Goal: Task Accomplishment & Management: Manage account settings

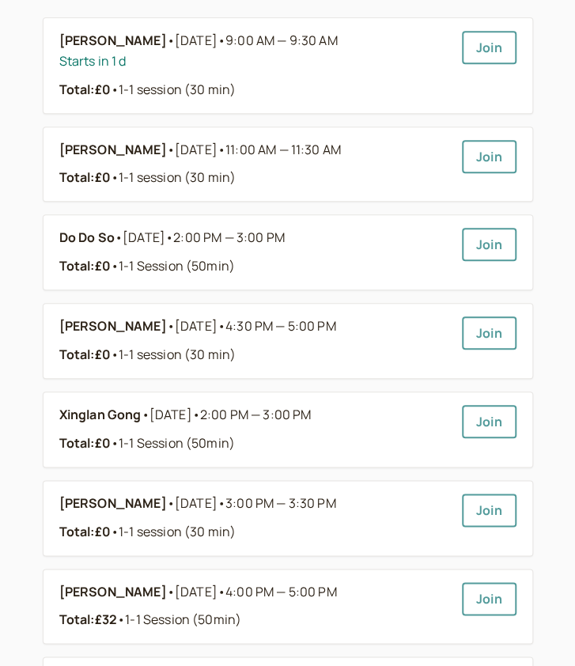
scroll to position [261, 0]
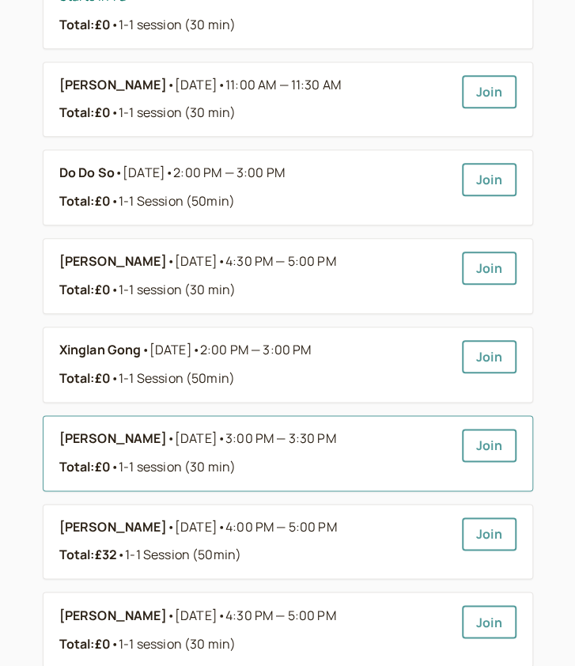
click at [460, 448] on div "[PERSON_NAME] • [DATE] • 3:00 PM — 3:30 PM Total: £0 • 1-1 session (30 min) Join" at bounding box center [287, 453] width 457 height 49
click at [429, 450] on link "[PERSON_NAME] • [DATE] • 3:00 PM — 3:30 PM Total: £0 • 1-1 session (30 min)" at bounding box center [254, 453] width 390 height 49
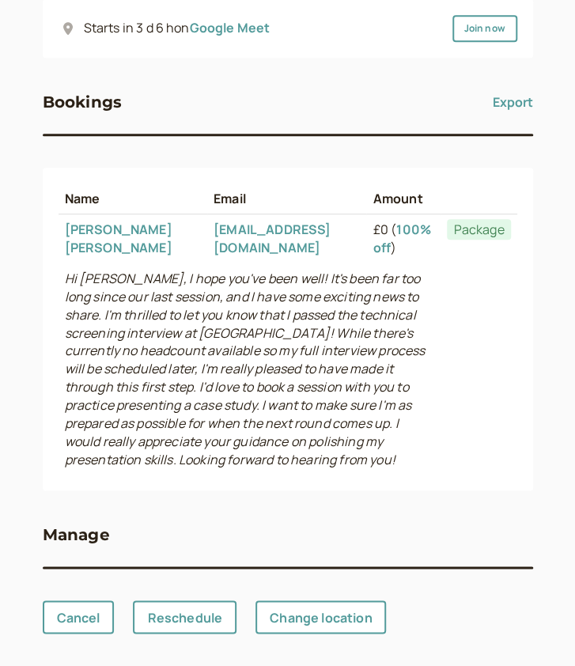
scroll to position [266, 0]
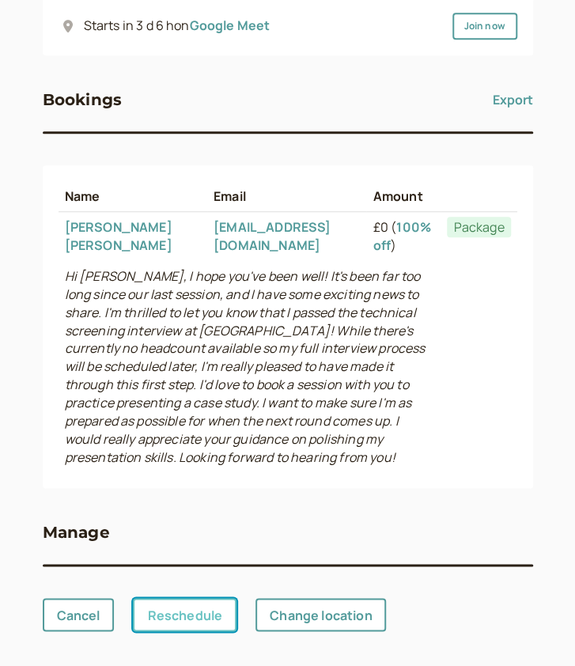
click at [168, 626] on link "Reschedule" at bounding box center [185, 614] width 104 height 33
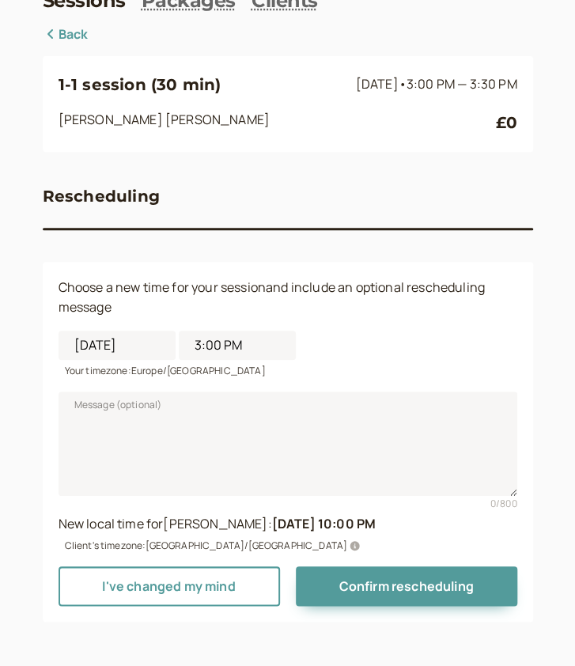
scroll to position [79, 0]
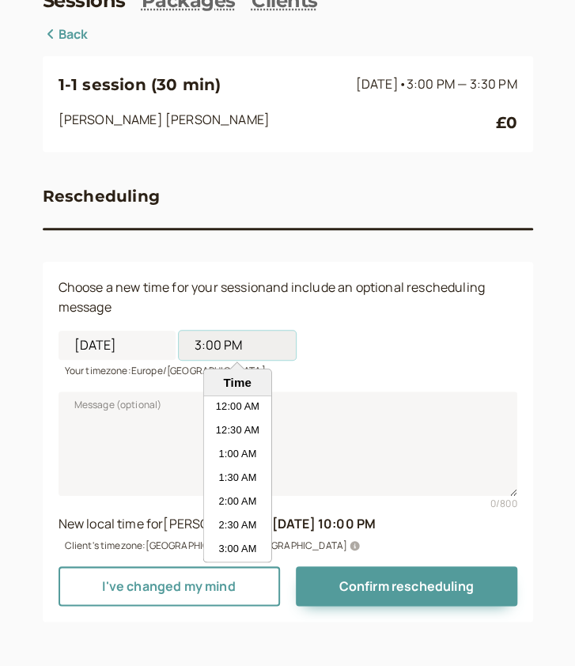
click at [206, 352] on input "3:00 PM" at bounding box center [237, 345] width 117 height 29
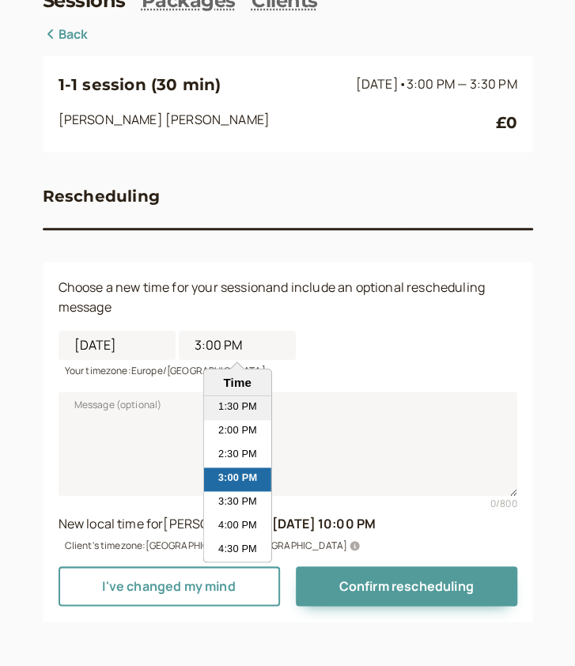
click at [209, 408] on li "1:30 PM" at bounding box center [237, 409] width 67 height 24
type input "1:30 PM"
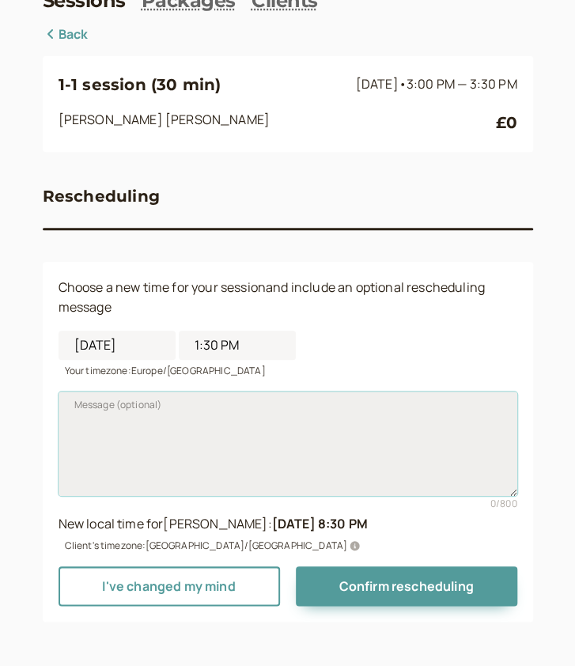
click at [129, 452] on textarea "Message (optional)" at bounding box center [288, 444] width 459 height 104
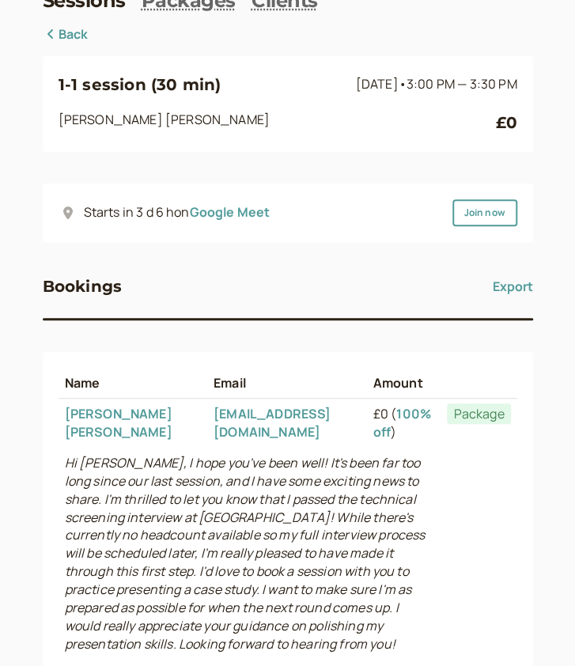
scroll to position [257, 0]
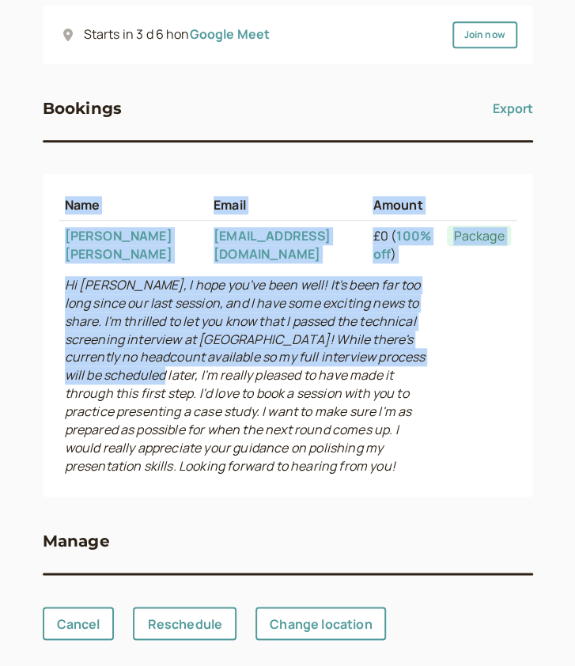
drag, startPoint x: 57, startPoint y: 286, endPoint x: 193, endPoint y: 379, distance: 165.1
click at [193, 379] on div "Name Email Amount [PERSON_NAME] [EMAIL_ADDRESS][DOMAIN_NAME] £0 ( 100% off ) Pa…" at bounding box center [288, 336] width 491 height 324
click at [193, 379] on icon "Hi [PERSON_NAME], I hope you've been well! It's been far too long since our las…" at bounding box center [245, 375] width 361 height 198
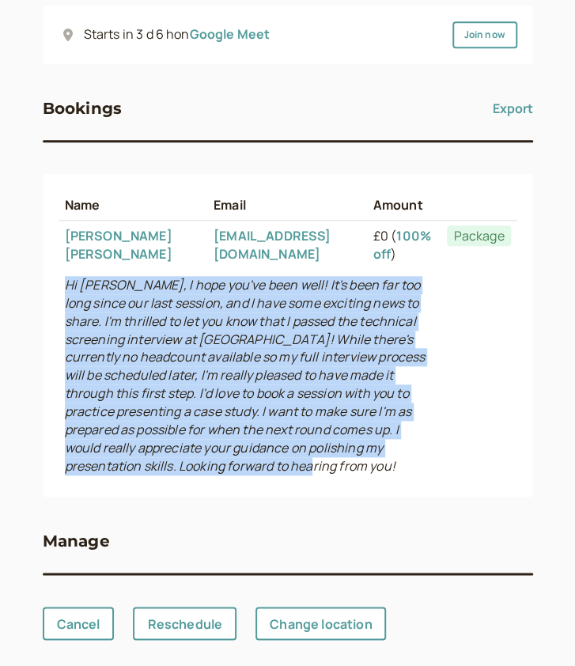
drag, startPoint x: 293, startPoint y: 476, endPoint x: 59, endPoint y: 292, distance: 297.0
click at [59, 292] on td "Hi [PERSON_NAME], I hope you've been well! It's been far too long since our las…" at bounding box center [250, 375] width 383 height 211
copy icon "Hi [PERSON_NAME], I hope you've been well! It's been far too long since our las…"
click at [190, 613] on link "Reschedule" at bounding box center [185, 623] width 104 height 33
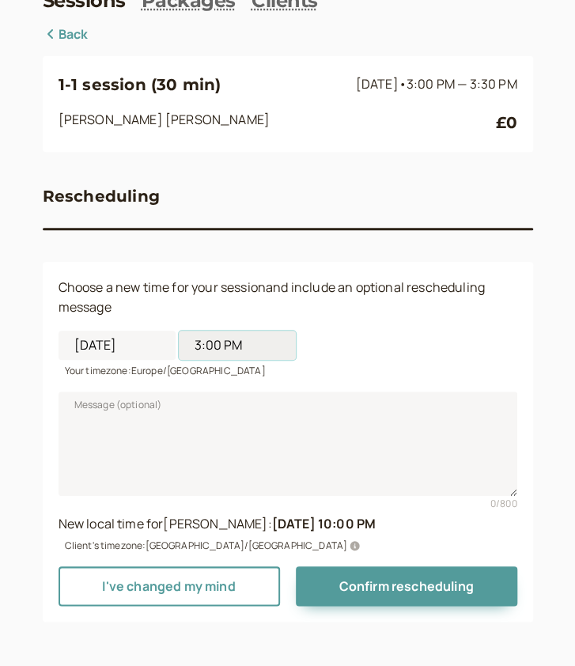
click at [212, 344] on input "3:00 PM" at bounding box center [237, 345] width 117 height 29
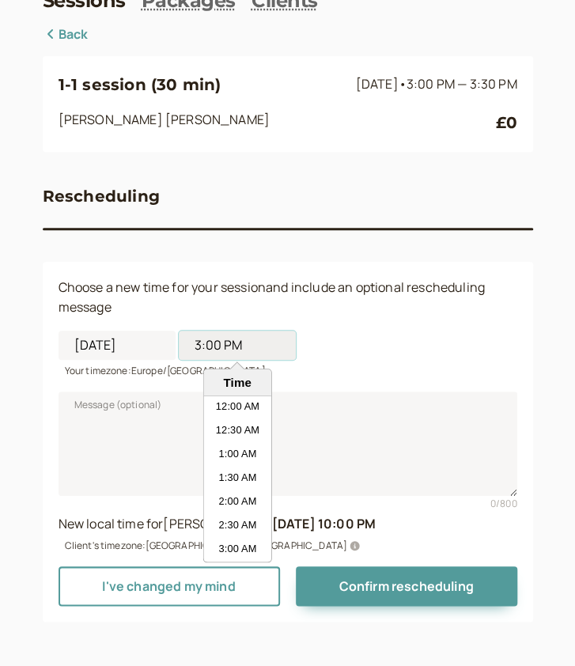
scroll to position [641, 0]
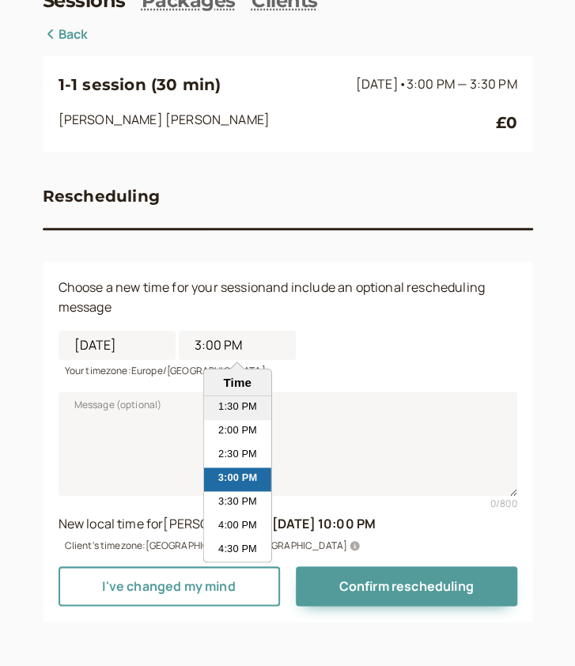
click at [221, 412] on li "1:30 PM" at bounding box center [237, 409] width 67 height 24
type input "1:30 PM"
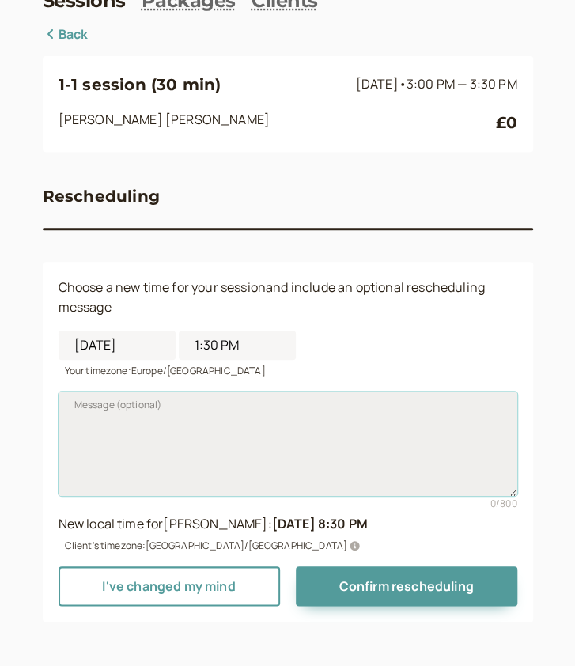
click at [146, 414] on textarea "Message (optional)" at bounding box center [288, 444] width 459 height 104
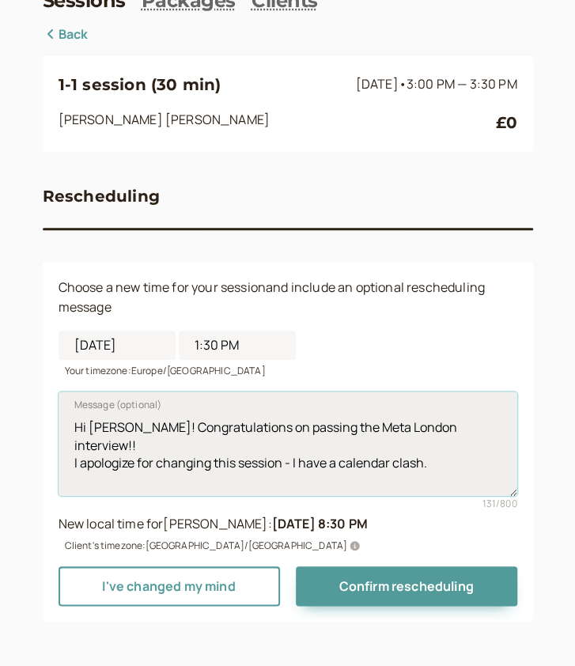
click at [467, 442] on textarea "Hi [PERSON_NAME]! Congratulations on passing the Meta London interview!! I apol…" at bounding box center [288, 444] width 459 height 104
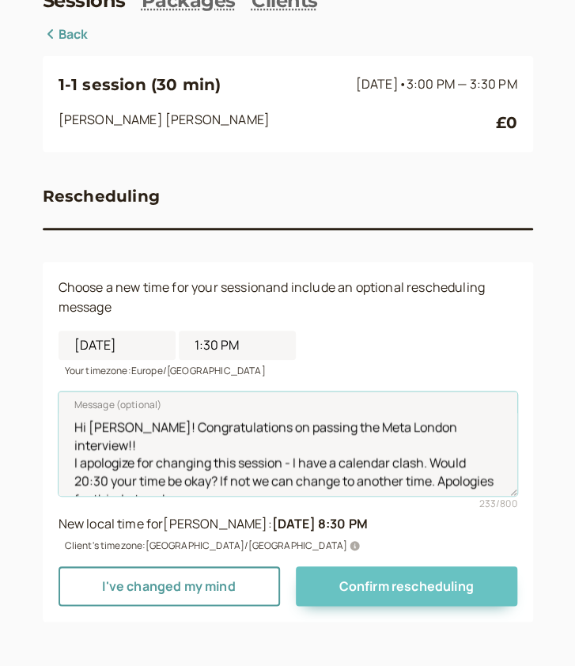
type textarea "Hi [PERSON_NAME]! Congratulations on passing the Meta London interview!! I apol…"
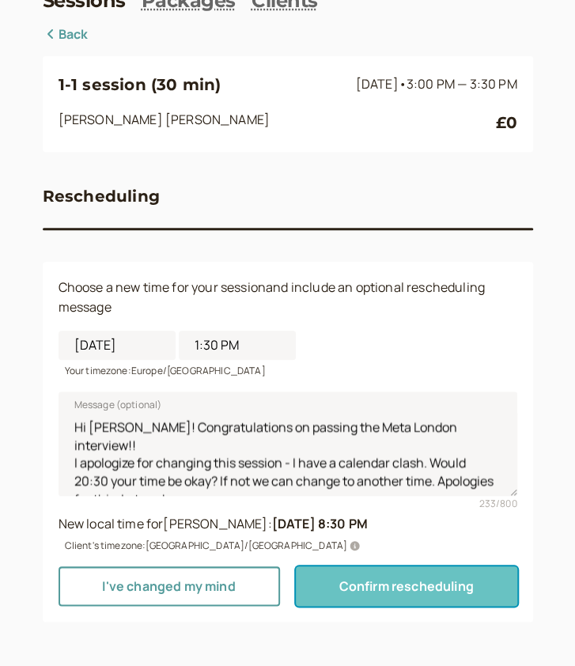
click at [363, 586] on span "Confirm rescheduling" at bounding box center [406, 586] width 135 height 17
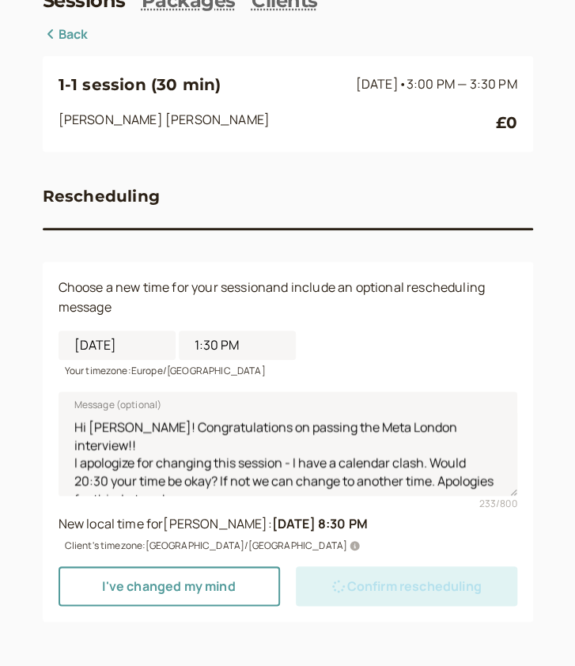
scroll to position [0, 0]
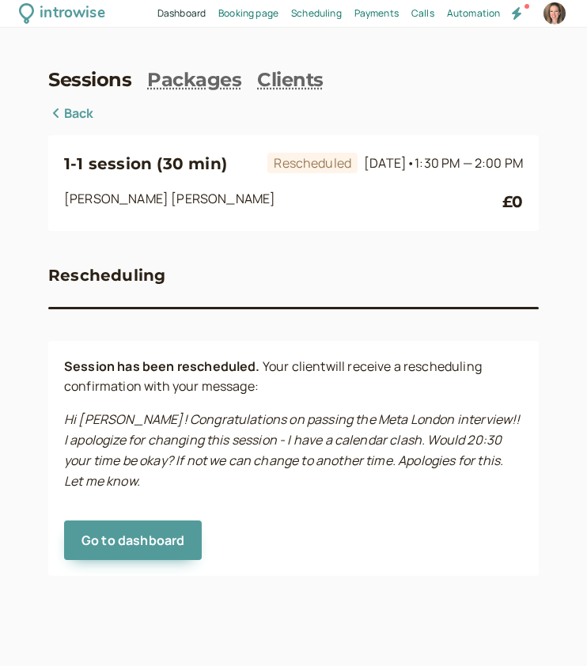
click at [68, 20] on div "introwise" at bounding box center [72, 14] width 65 height 25
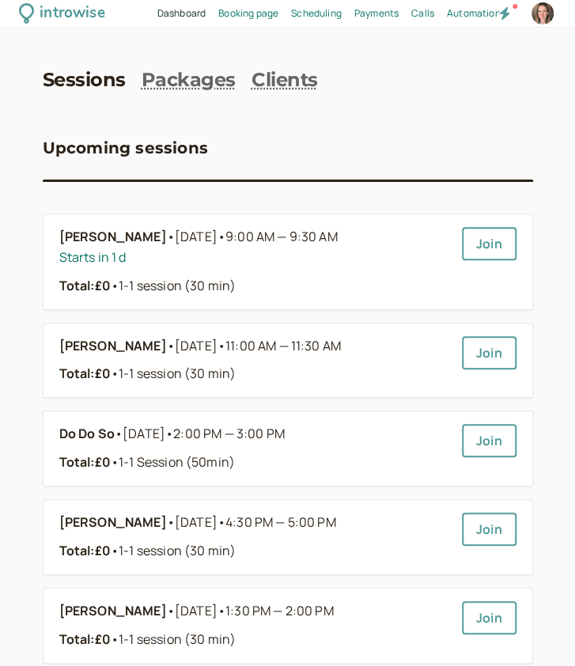
click at [246, 13] on link "Booking page Booking" at bounding box center [248, 13] width 60 height 15
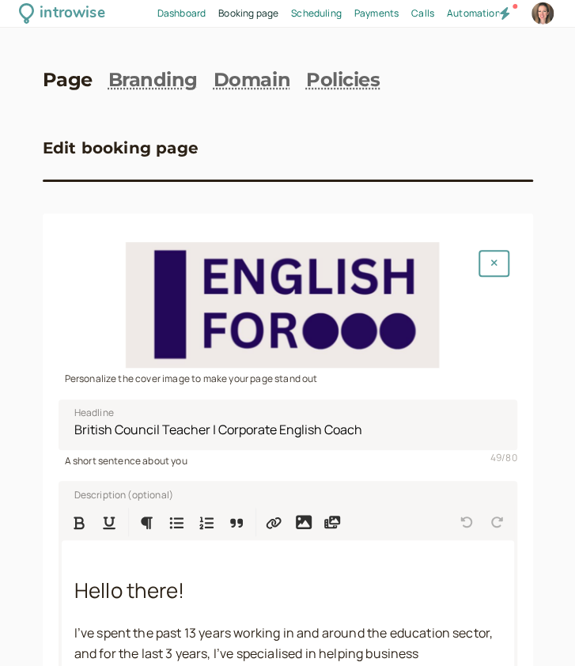
click at [317, 6] on span "Scheduling" at bounding box center [316, 12] width 51 height 13
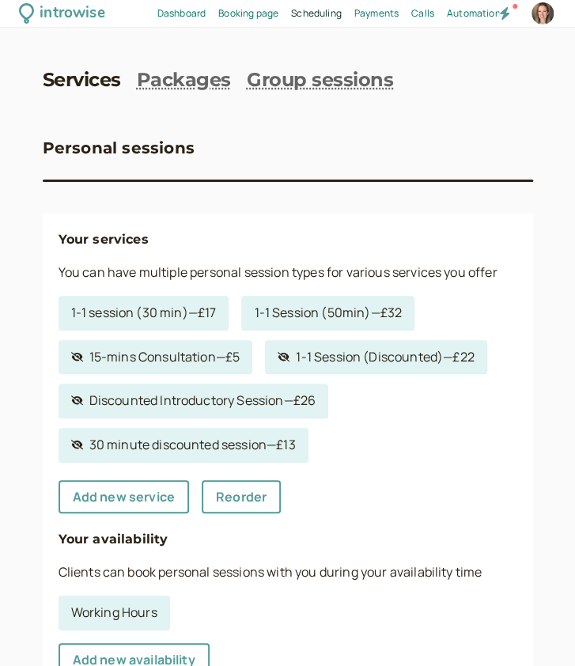
click at [250, 8] on span "Booking page" at bounding box center [248, 12] width 60 height 13
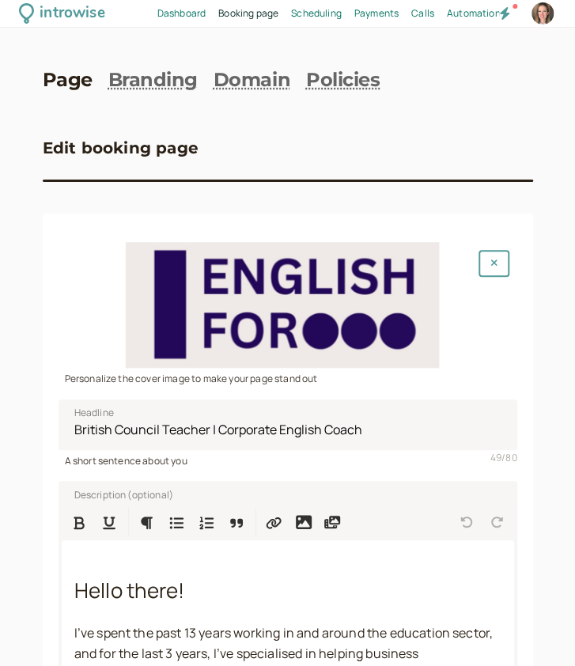
click at [187, 9] on span "Dashboard" at bounding box center [182, 12] width 48 height 13
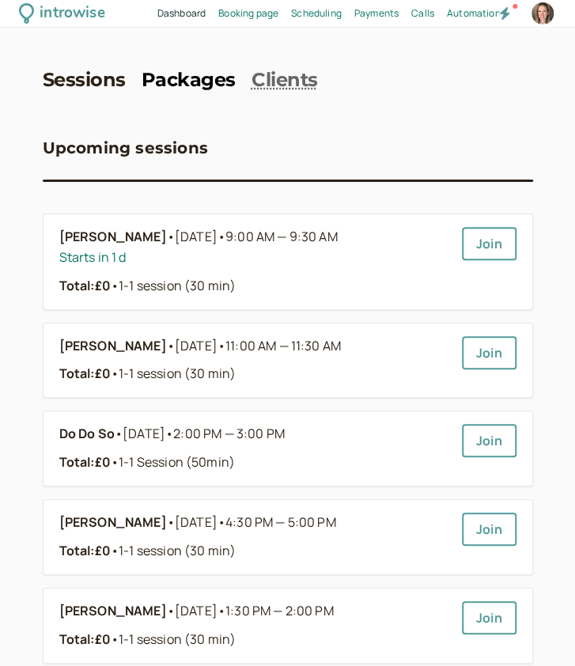
click at [177, 85] on link "Packages" at bounding box center [189, 80] width 94 height 23
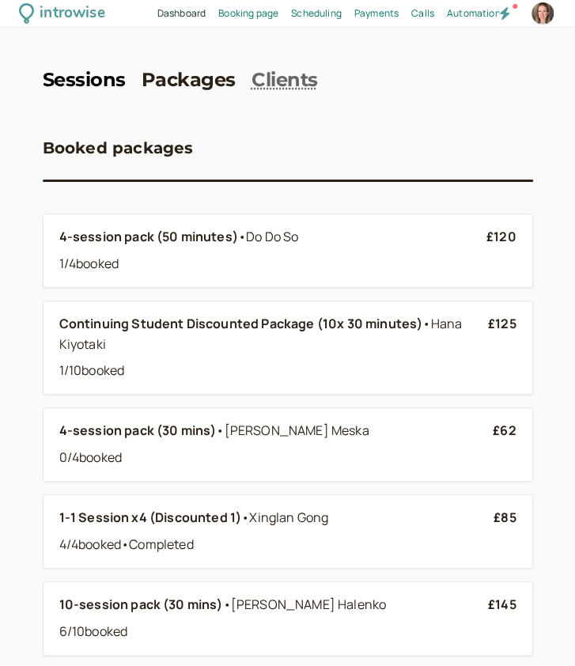
click at [77, 77] on link "Sessions" at bounding box center [84, 80] width 83 height 23
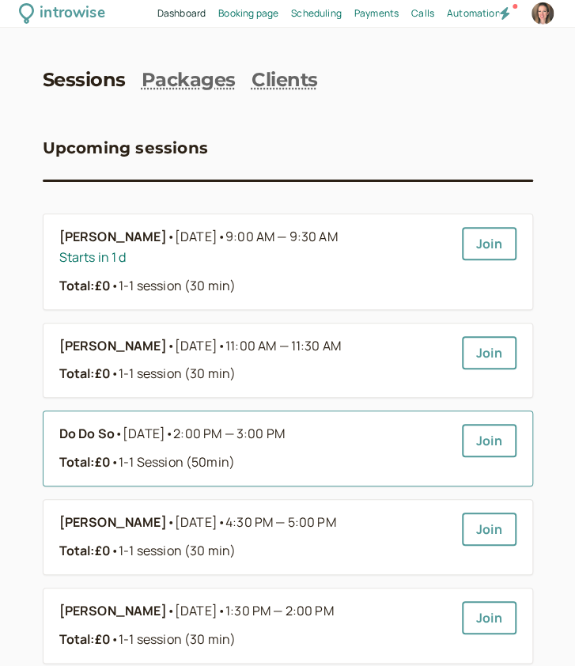
click at [298, 468] on div "Total: £0 • 1-1 Session (50min)" at bounding box center [254, 463] width 390 height 21
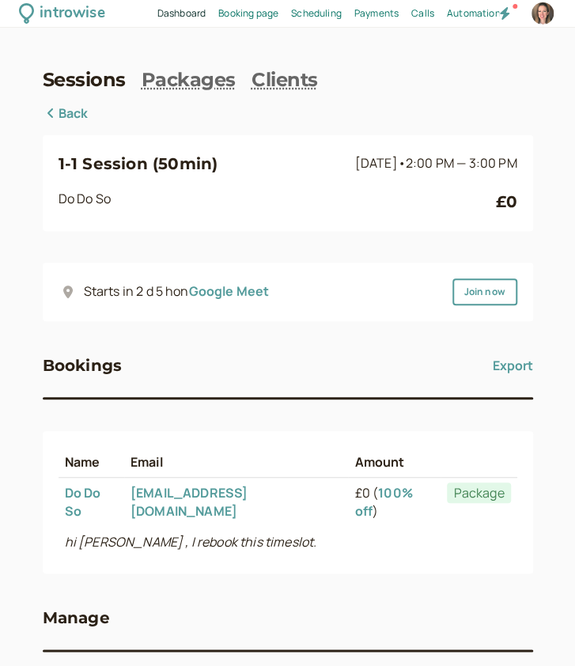
scroll to position [77, 0]
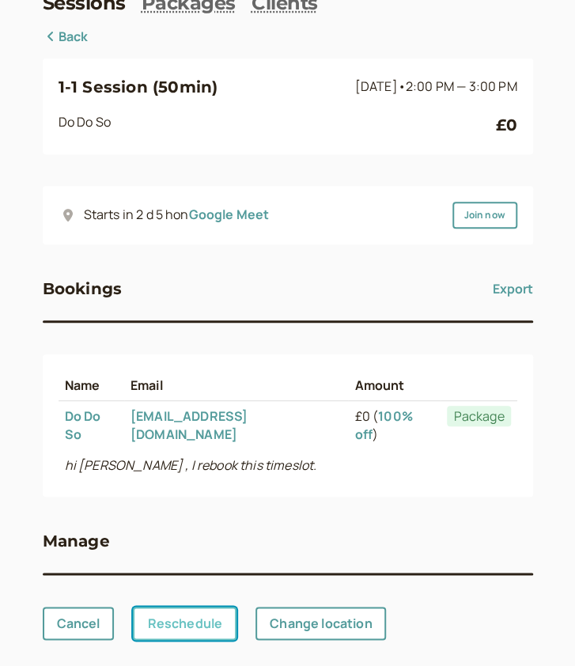
click at [211, 607] on link "Reschedule" at bounding box center [185, 623] width 104 height 33
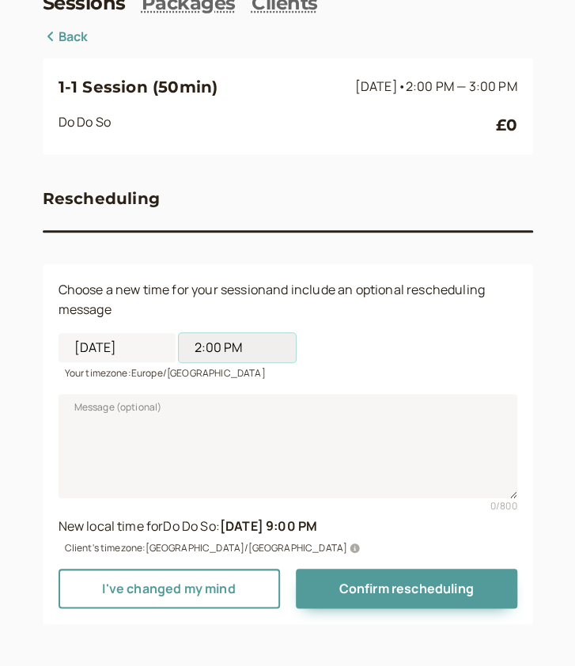
click at [209, 350] on input "2:00 PM" at bounding box center [237, 347] width 117 height 29
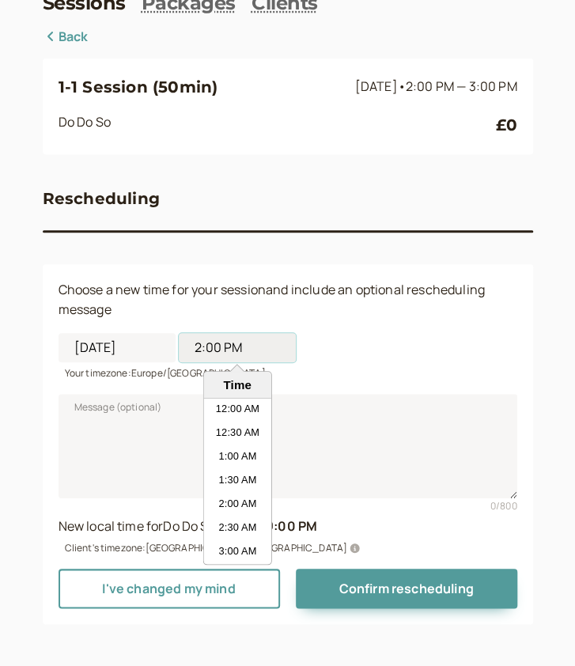
scroll to position [594, 0]
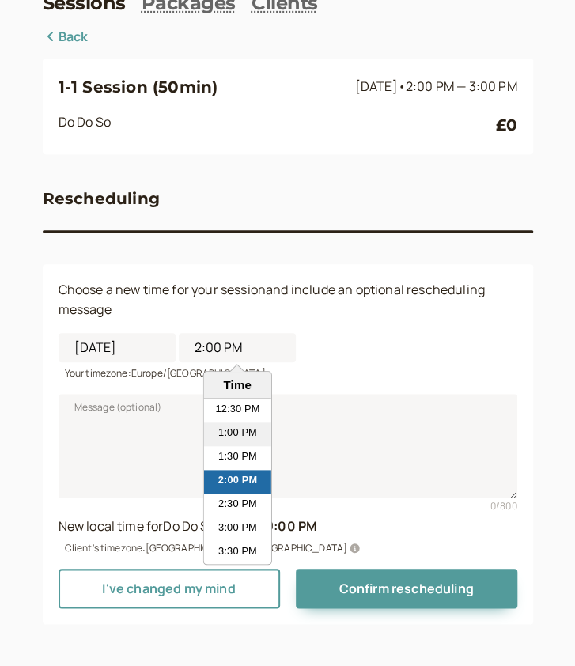
click at [225, 443] on li "1:00 PM" at bounding box center [237, 435] width 67 height 24
type input "1:00 PM"
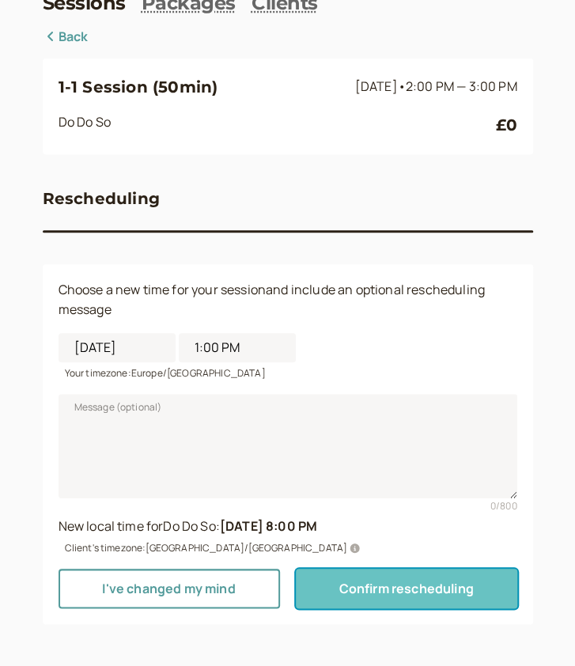
click at [371, 601] on button "Confirm rescheduling" at bounding box center [407, 589] width 222 height 40
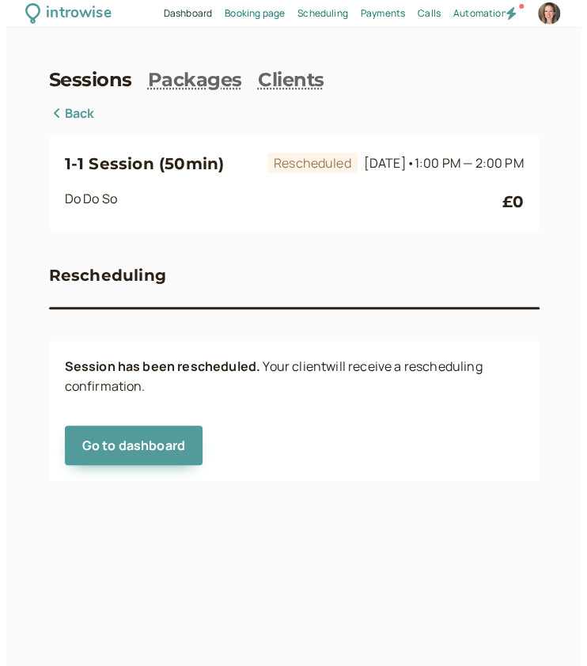
scroll to position [0, 0]
